Goal: Task Accomplishment & Management: Use online tool/utility

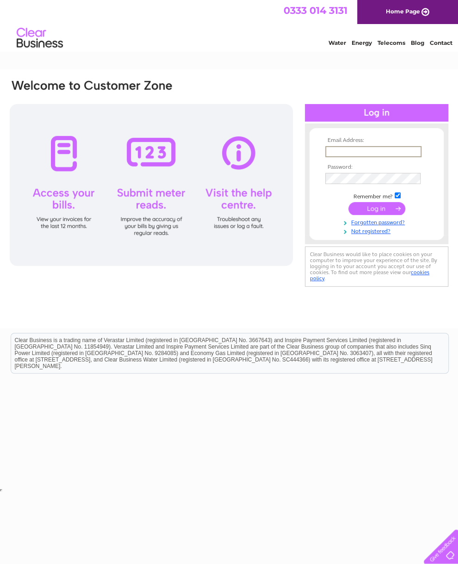
click at [350, 154] on input "text" at bounding box center [373, 151] width 96 height 11
type input "gwynne@blueyonder.co.uk"
click at [376, 212] on input "submit" at bounding box center [376, 208] width 57 height 13
click at [378, 214] on input "submit" at bounding box center [376, 207] width 57 height 13
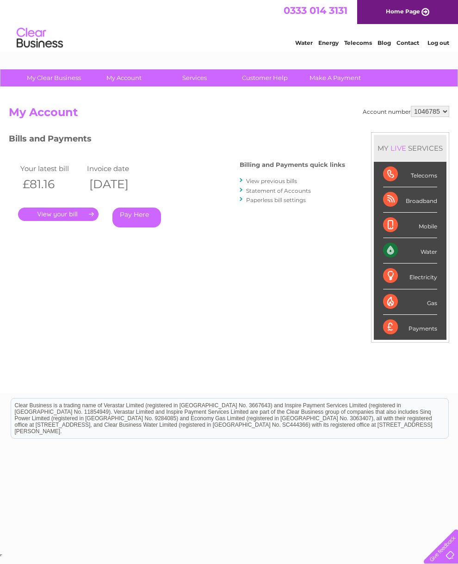
click at [73, 216] on link "." at bounding box center [58, 214] width 80 height 13
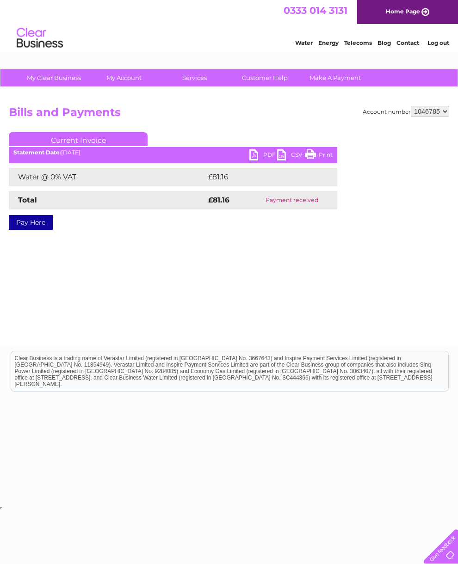
click at [75, 212] on div "Pay Here" at bounding box center [173, 217] width 328 height 17
click at [254, 161] on link "PDF" at bounding box center [263, 155] width 28 height 13
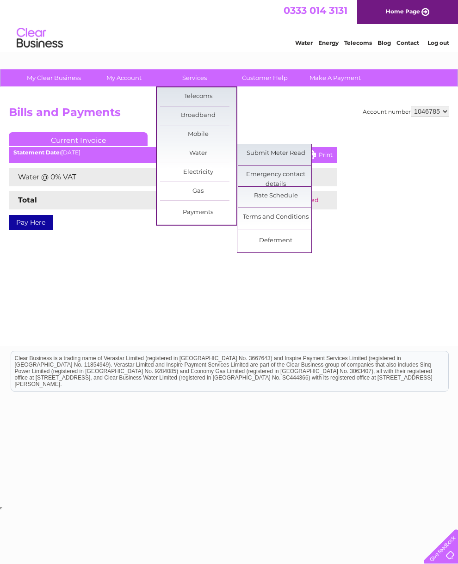
click at [284, 153] on link "Submit Meter Read" at bounding box center [276, 153] width 76 height 18
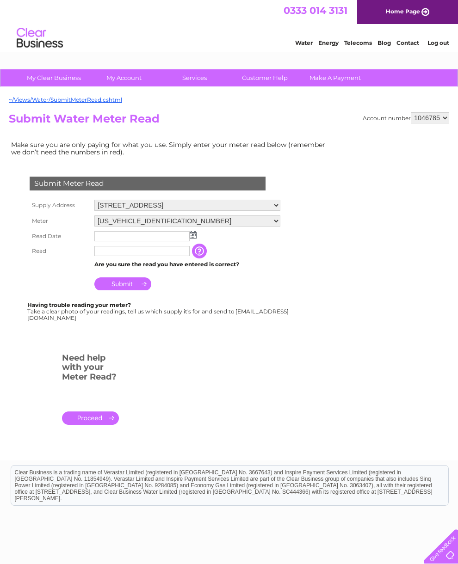
click at [189, 241] on input "text" at bounding box center [141, 236] width 95 height 10
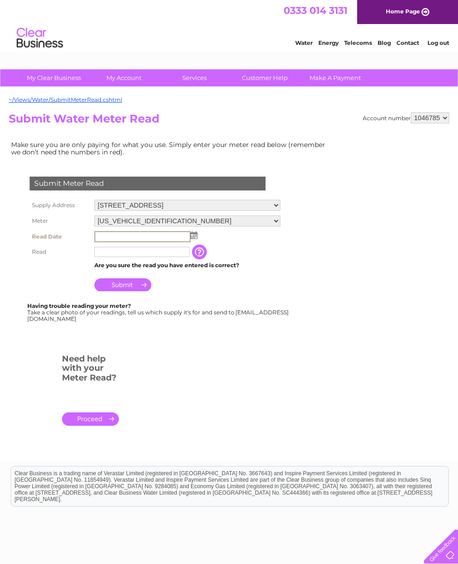
click at [189, 242] on input "text" at bounding box center [142, 236] width 96 height 11
click at [159, 242] on input "text" at bounding box center [142, 236] width 96 height 11
click at [192, 239] on img at bounding box center [193, 235] width 7 height 7
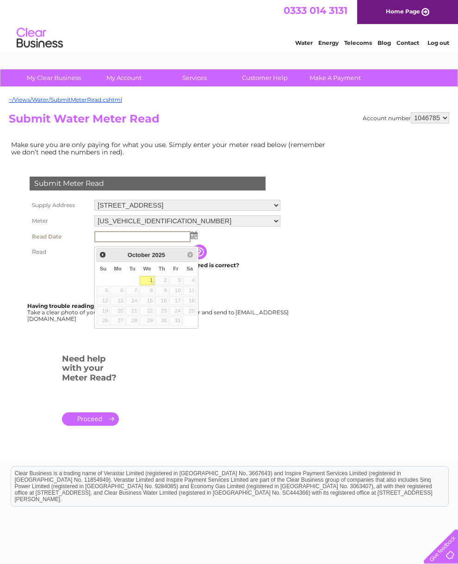
click at [149, 283] on link "1" at bounding box center [147, 280] width 15 height 9
type input "2025/10/01"
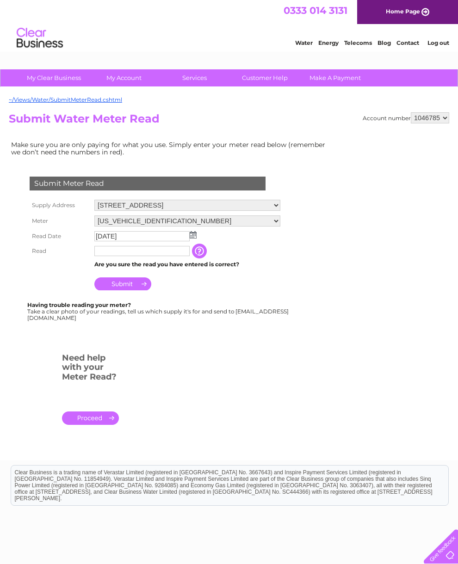
click at [153, 256] on input "text" at bounding box center [141, 251] width 95 height 10
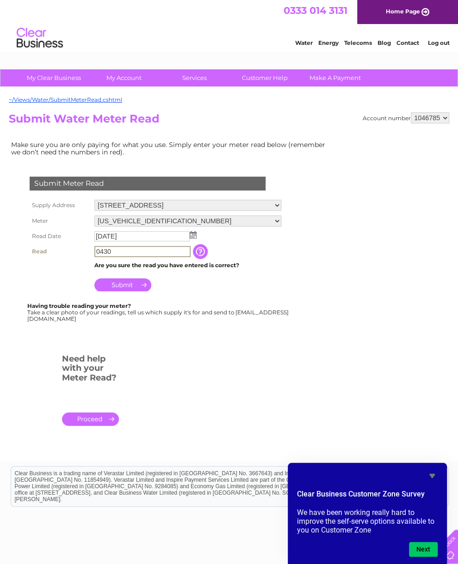
type input "0430"
click at [134, 291] on input "Submit" at bounding box center [122, 284] width 57 height 13
